Goal: Task Accomplishment & Management: Use online tool/utility

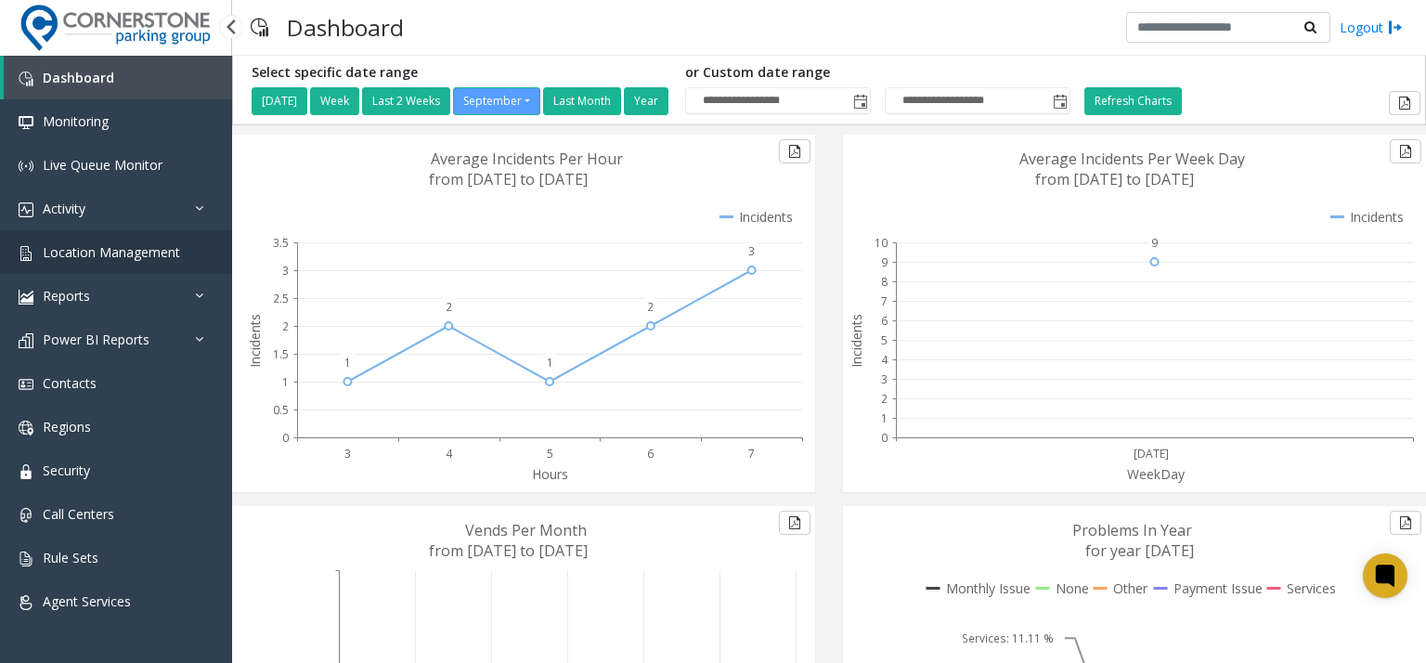
click at [160, 243] on span "Location Management" at bounding box center [111, 252] width 137 height 18
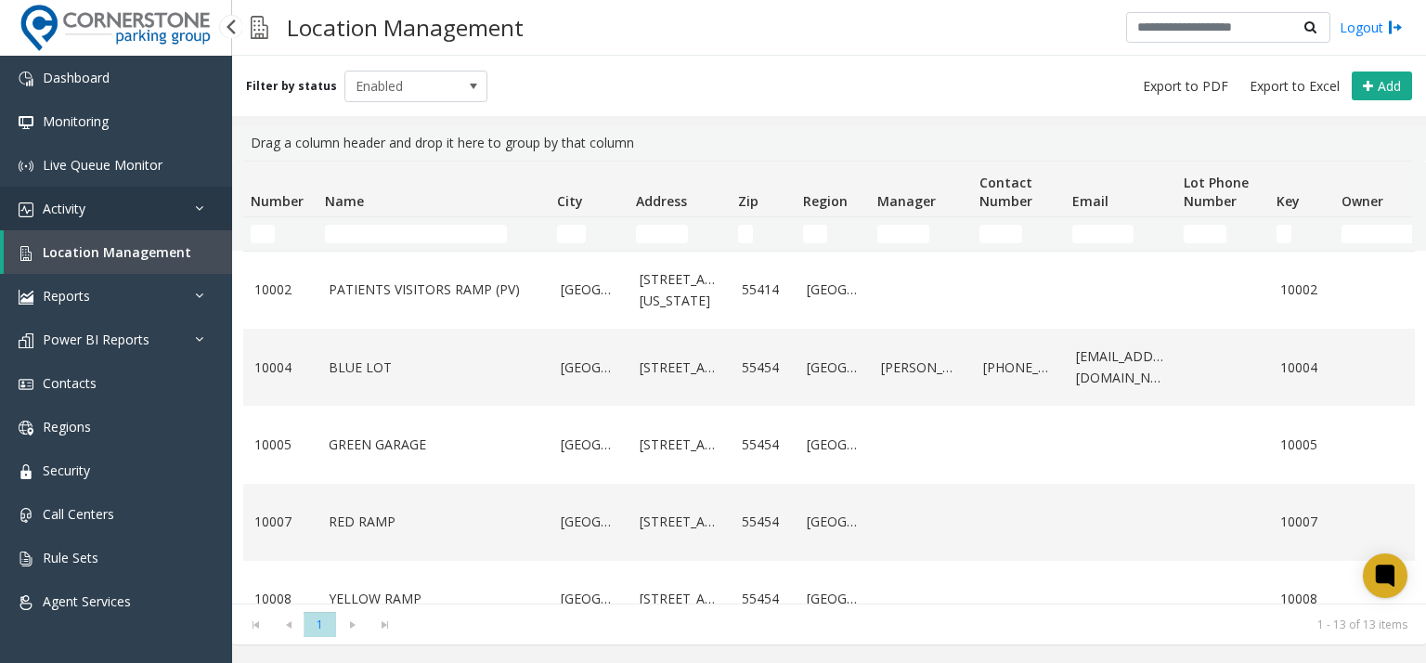
click at [137, 217] on link "Activity" at bounding box center [116, 209] width 232 height 44
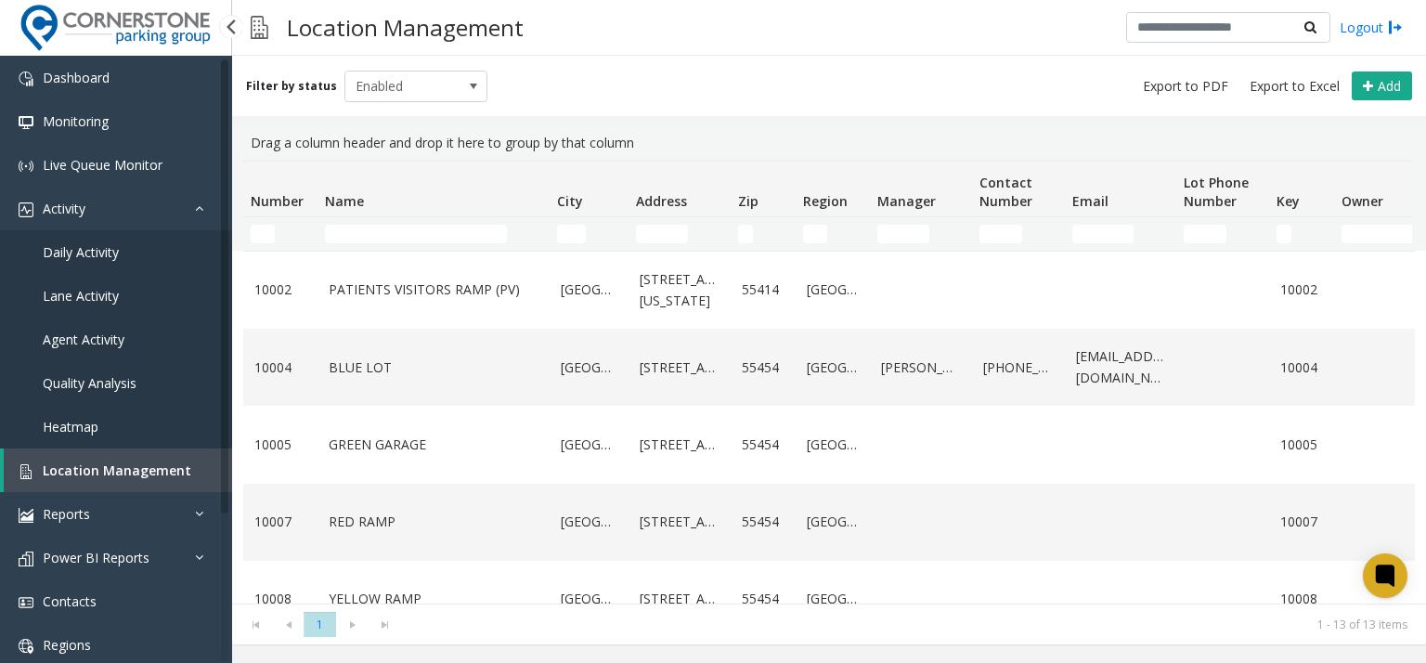
click at [141, 266] on link "Daily Activity" at bounding box center [116, 252] width 232 height 44
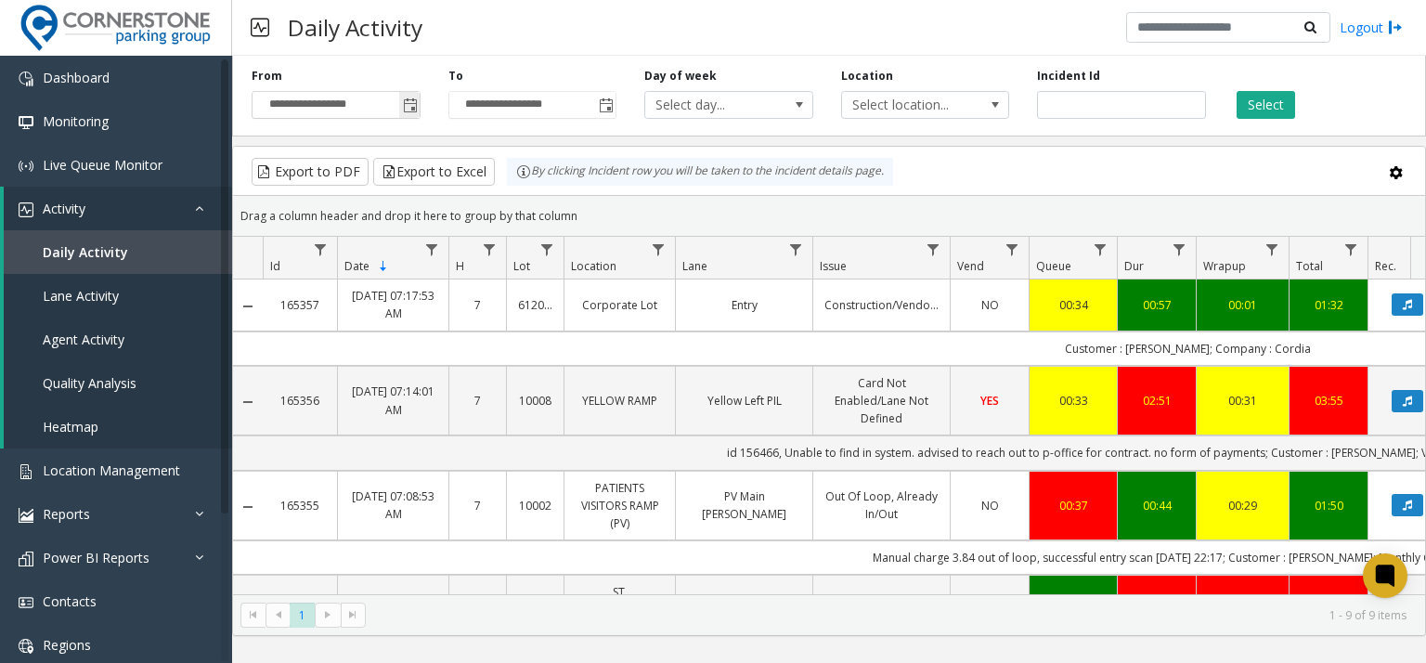
click at [414, 105] on span "Toggle popup" at bounding box center [410, 105] width 15 height 15
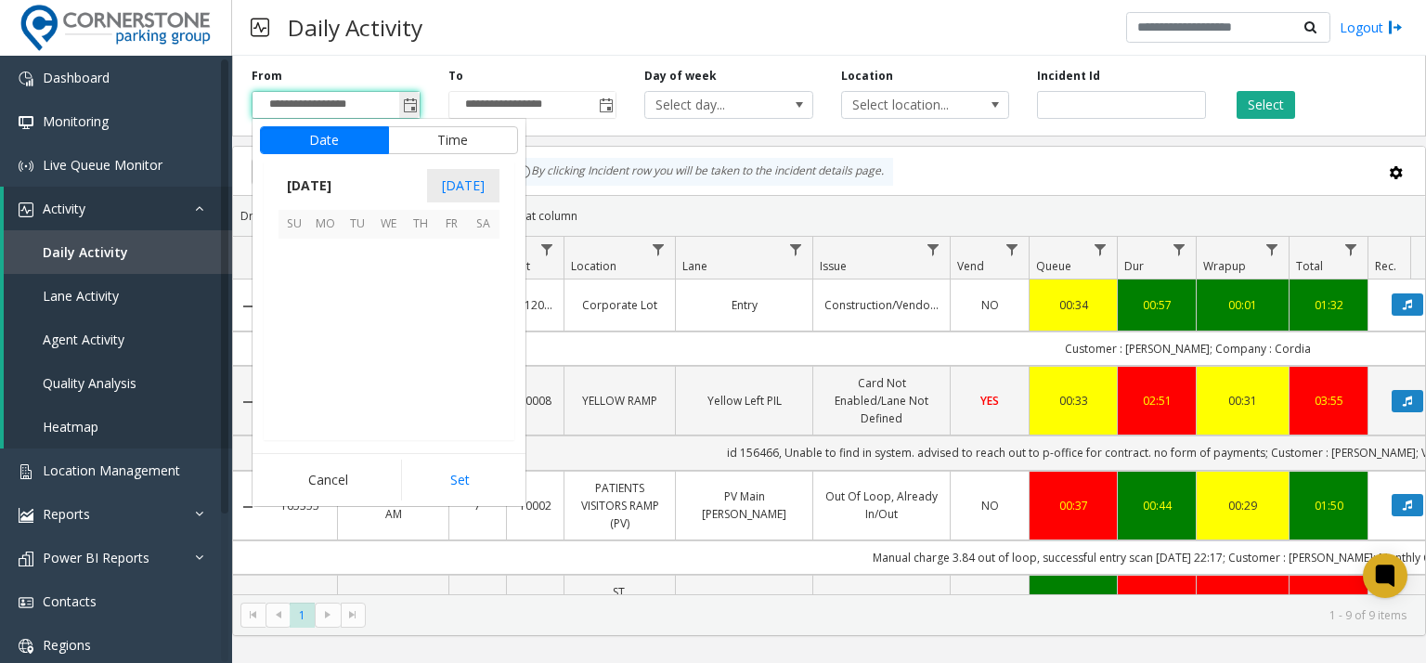
scroll to position [333095, 0]
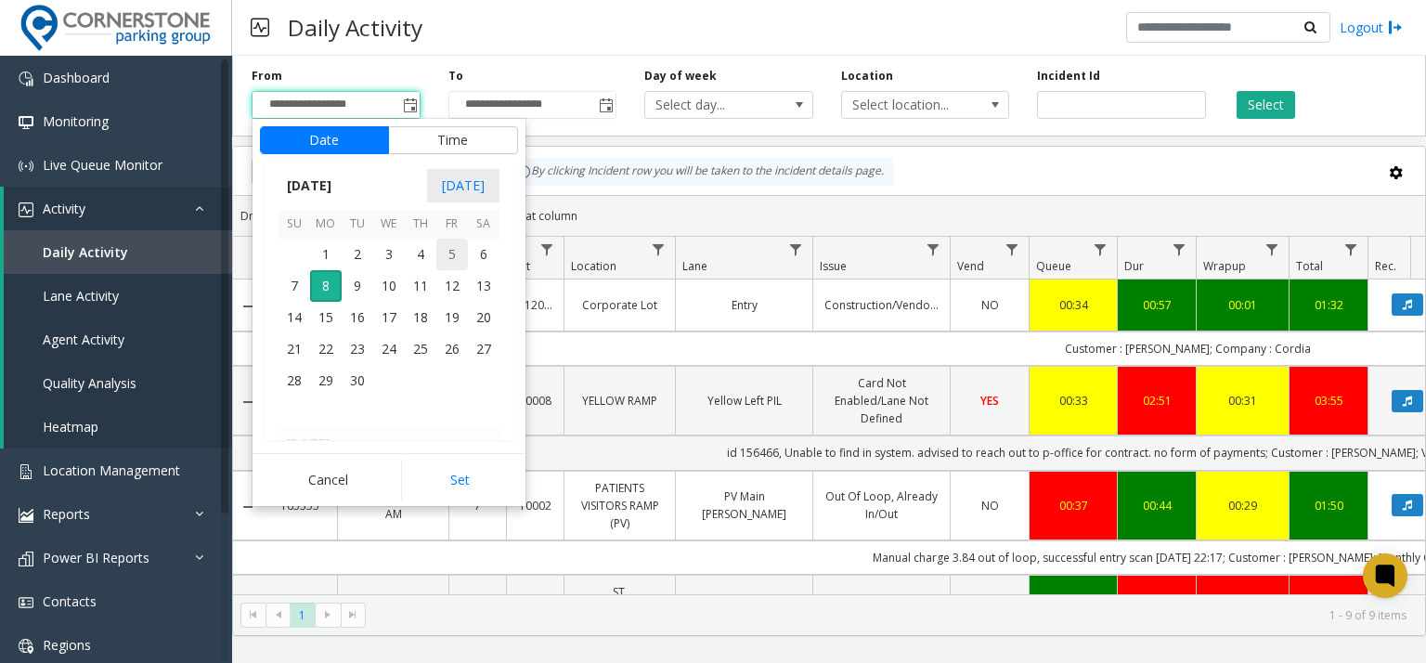
click at [451, 261] on span "5" at bounding box center [452, 255] width 32 height 32
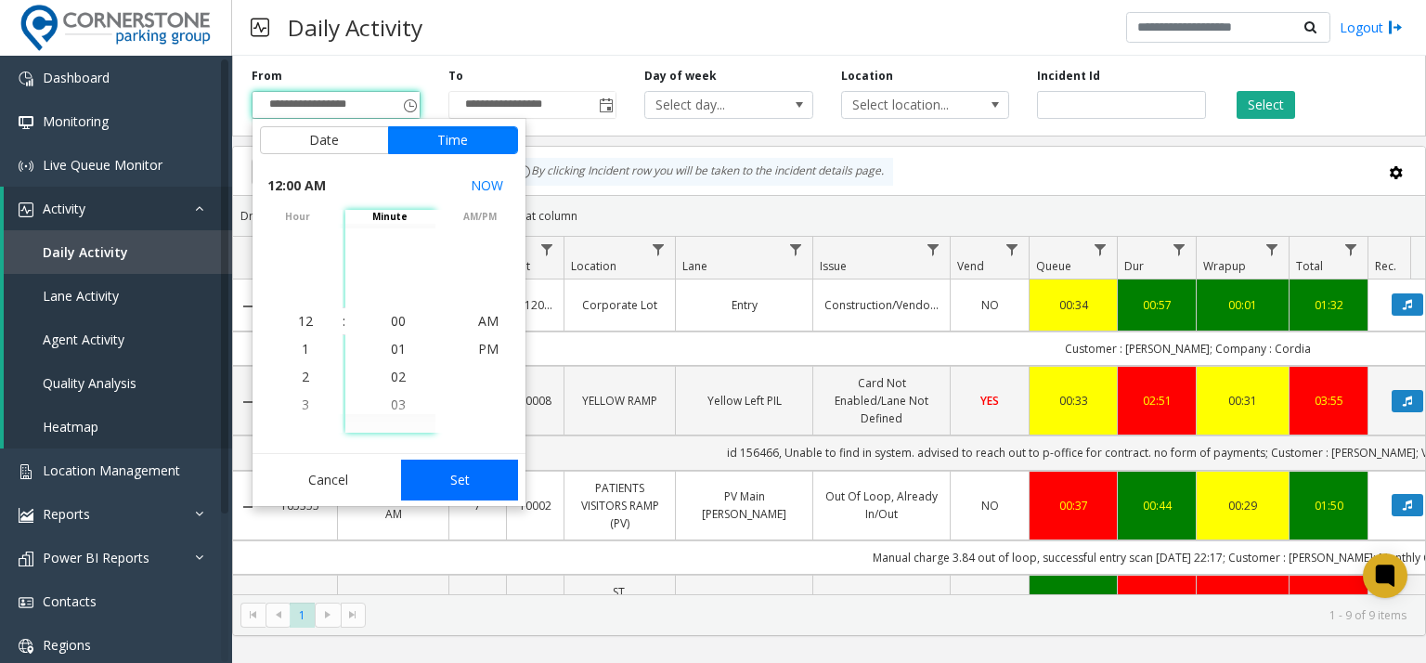
click at [449, 476] on button "Set" at bounding box center [459, 479] width 117 height 41
type input "**********"
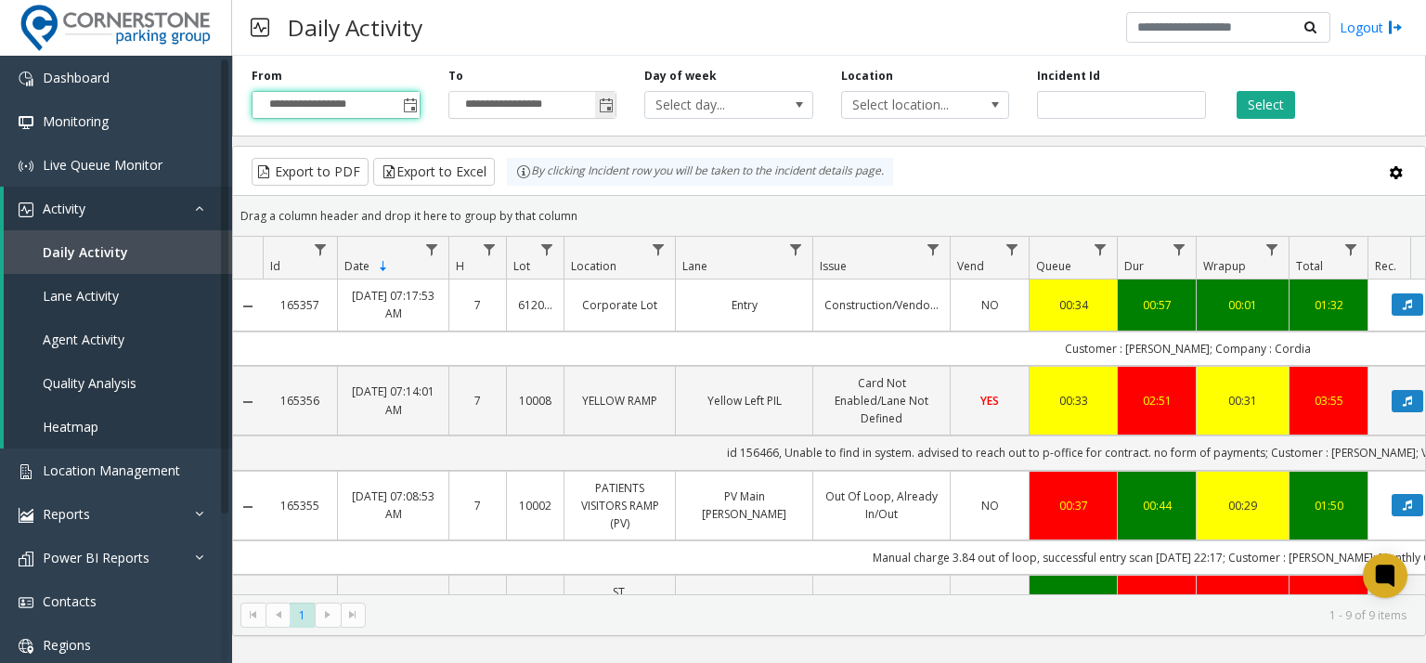
click at [609, 116] on span "Toggle popup" at bounding box center [605, 105] width 20 height 30
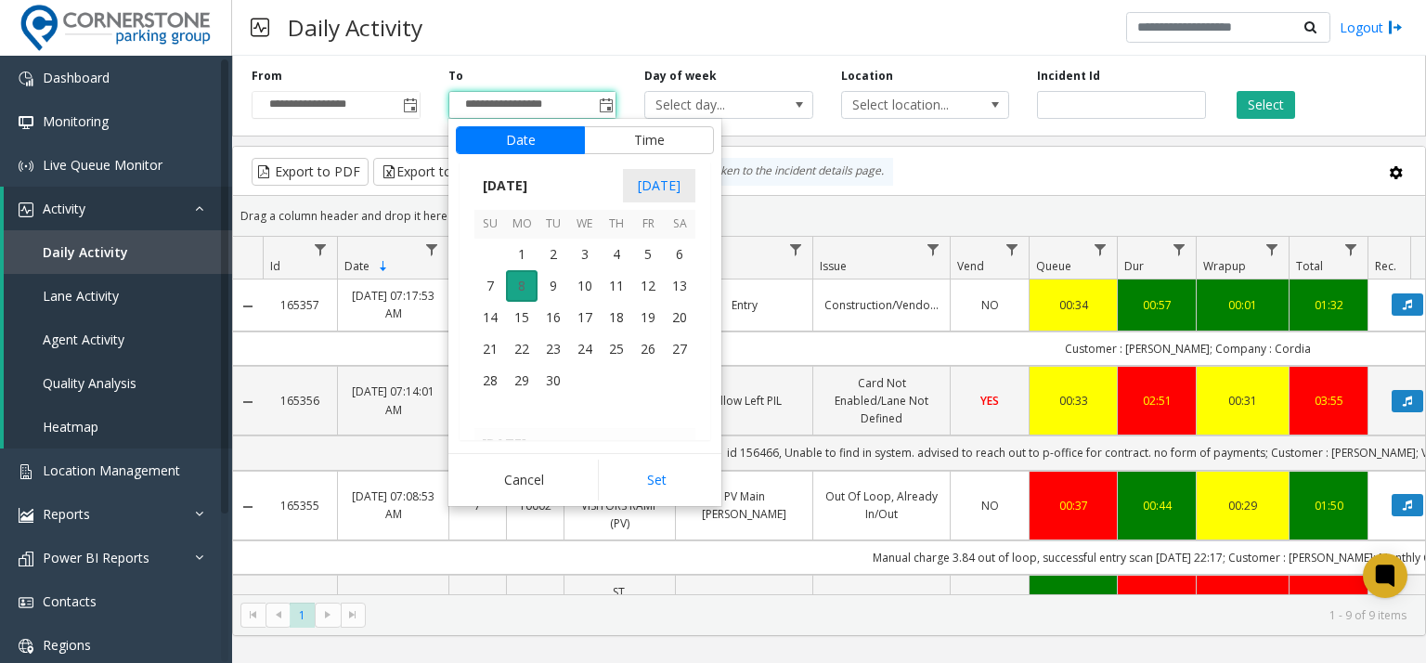
scroll to position [28, 0]
click at [495, 290] on span "7" at bounding box center [490, 286] width 32 height 32
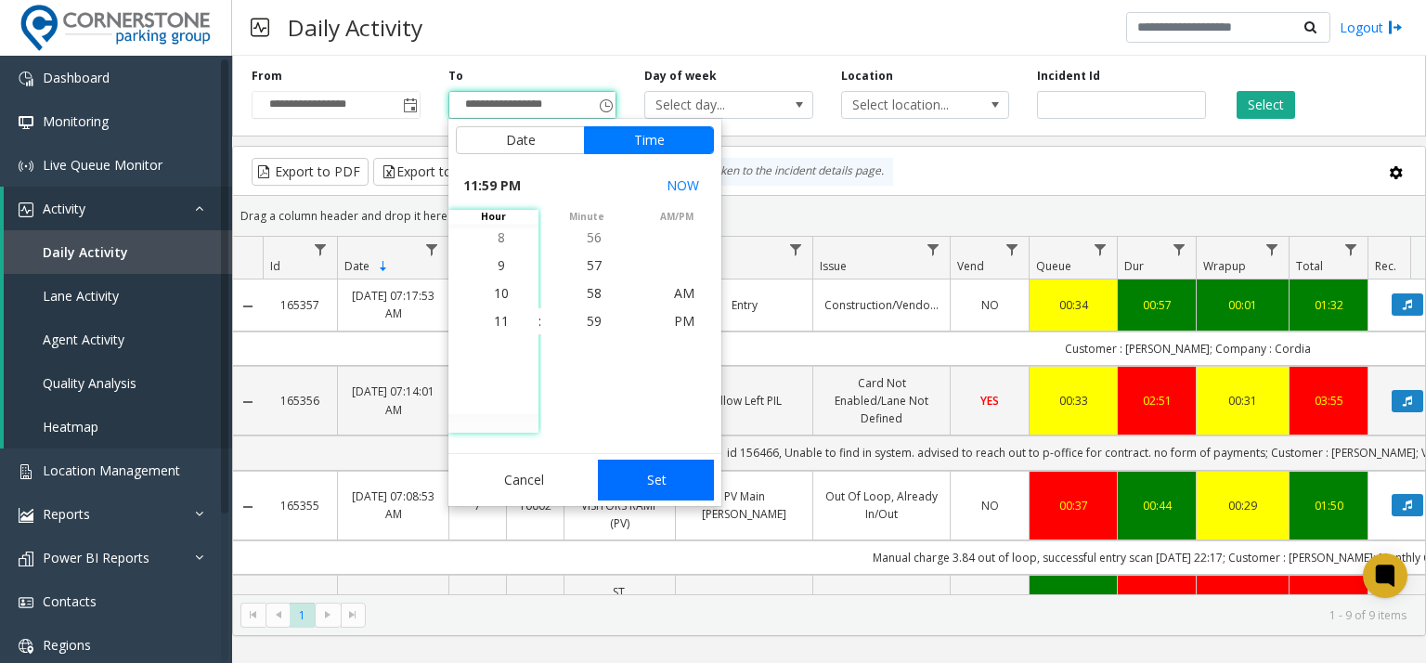
click at [669, 479] on button "Set" at bounding box center [656, 479] width 117 height 41
type input "**********"
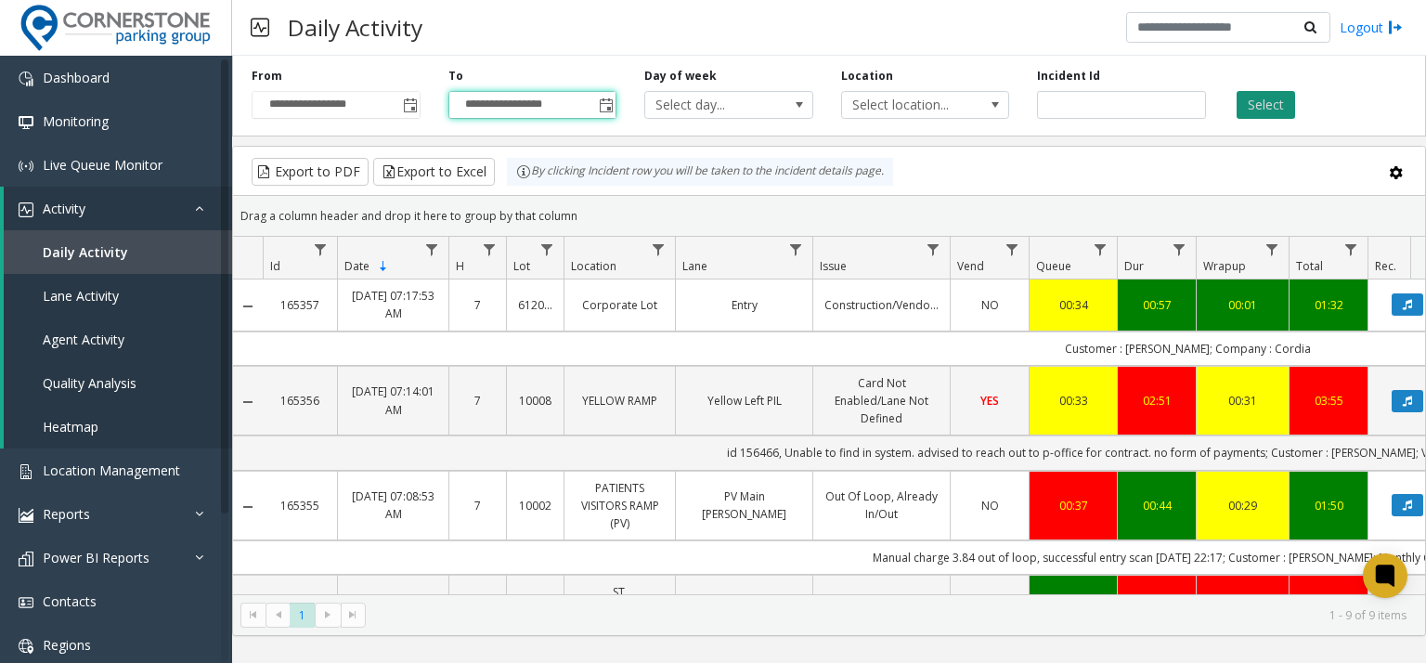
click at [1281, 101] on button "Select" at bounding box center [1265, 105] width 58 height 28
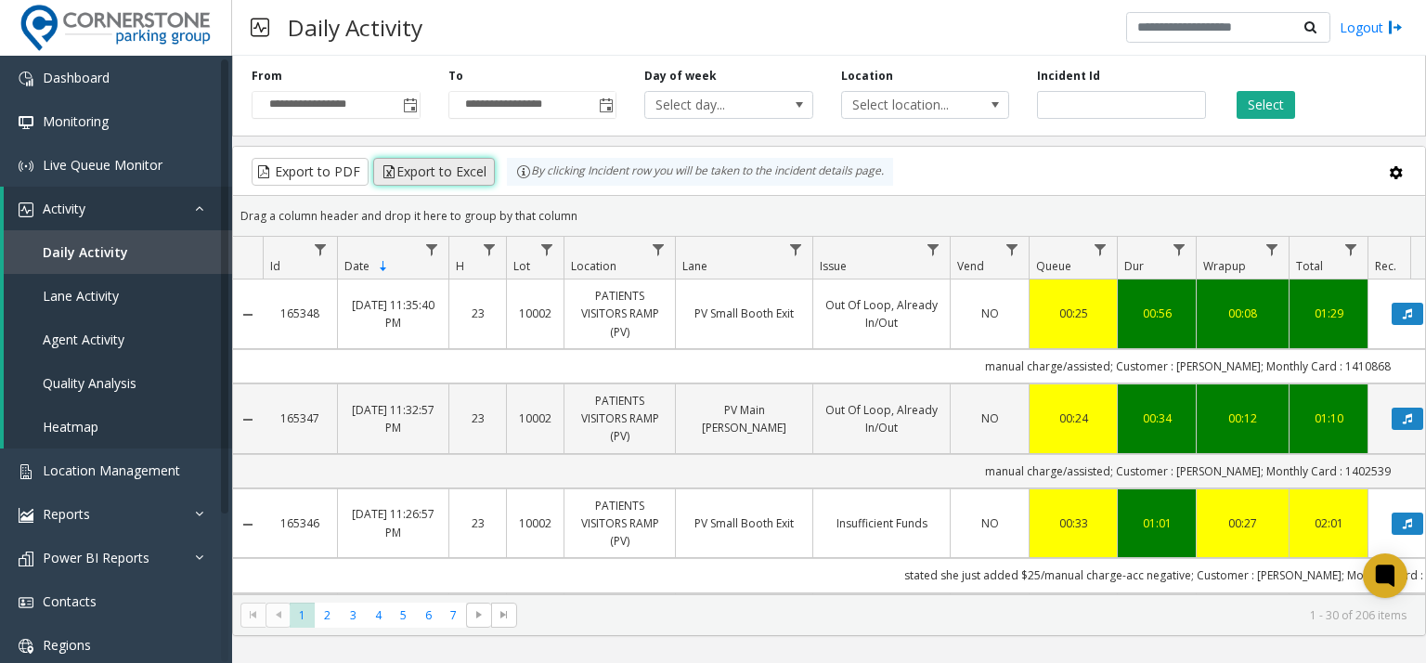
click at [438, 168] on button "Export to Excel" at bounding box center [434, 172] width 122 height 28
